Goal: Find specific page/section: Find specific page/section

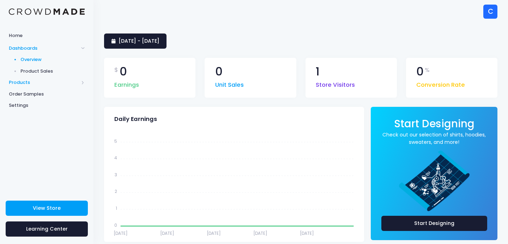
click at [22, 81] on span "Products" at bounding box center [44, 82] width 70 height 7
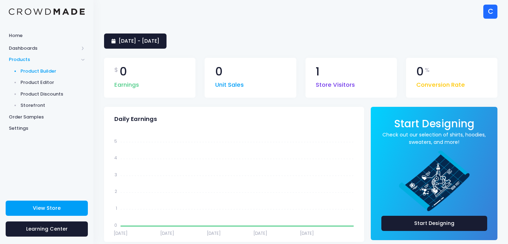
click at [37, 70] on span "Product Builder" at bounding box center [52, 71] width 65 height 7
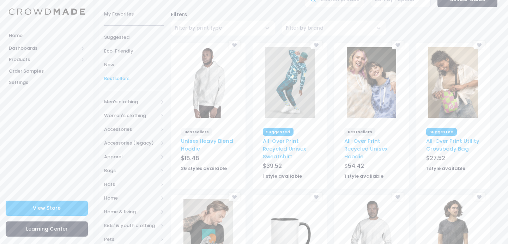
scroll to position [95, 0]
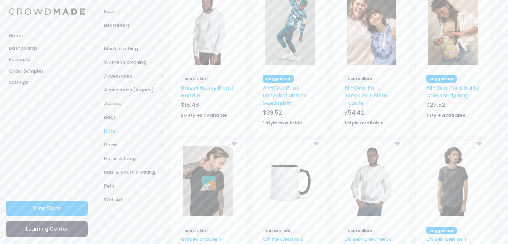
click at [111, 131] on span "Hats" at bounding box center [131, 131] width 54 height 7
click at [119, 141] on span "All Hats" at bounding box center [135, 144] width 40 height 7
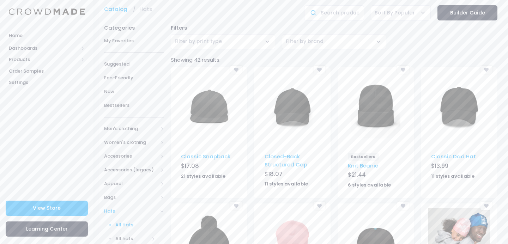
scroll to position [67, 0]
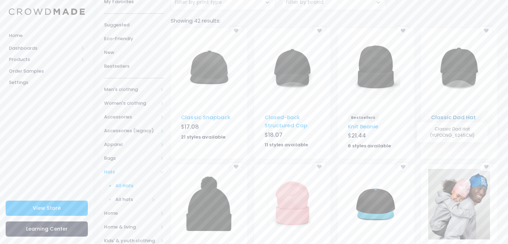
click at [445, 118] on link "Classic Dad Hat" at bounding box center [453, 117] width 45 height 7
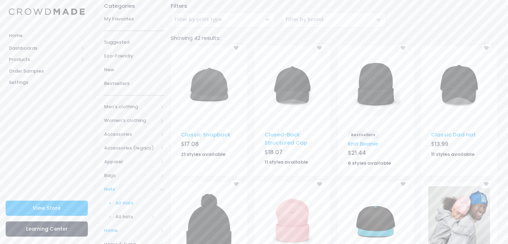
scroll to position [44, 0]
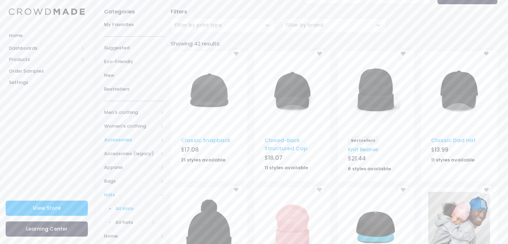
click at [118, 141] on span "Accessories" at bounding box center [131, 139] width 54 height 7
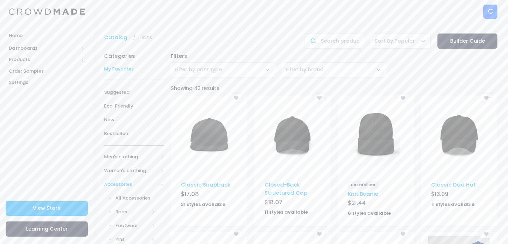
scroll to position [0, 0]
click at [327, 38] on input "text" at bounding box center [334, 41] width 60 height 15
type input "water bottle"
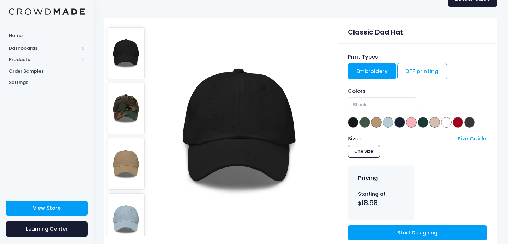
scroll to position [29, 0]
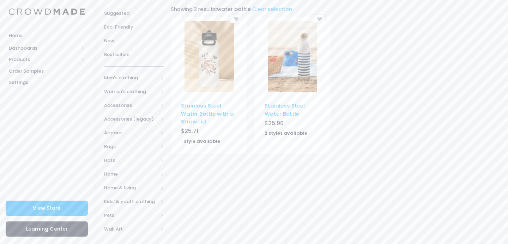
scroll to position [79, 0]
click at [207, 114] on link "Stainless Steel Water Bottle with a Straw Lid" at bounding box center [207, 113] width 53 height 23
